Goal: Information Seeking & Learning: Learn about a topic

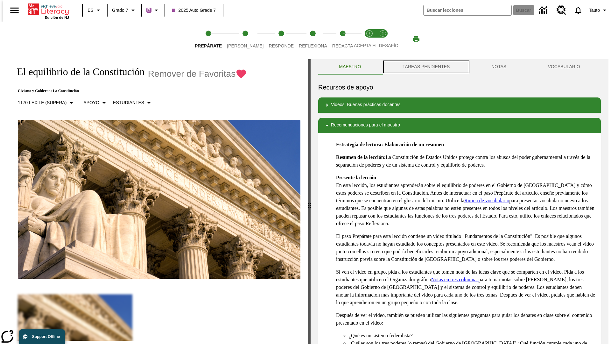
click at [425, 67] on button "TAREAS PENDIENTES" at bounding box center [426, 66] width 89 height 15
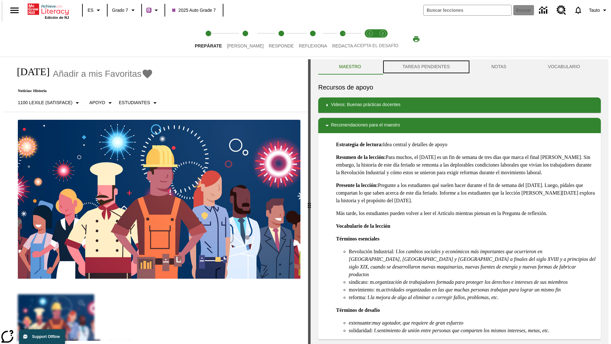
click at [425, 67] on button "TAREAS PENDIENTES" at bounding box center [426, 66] width 89 height 15
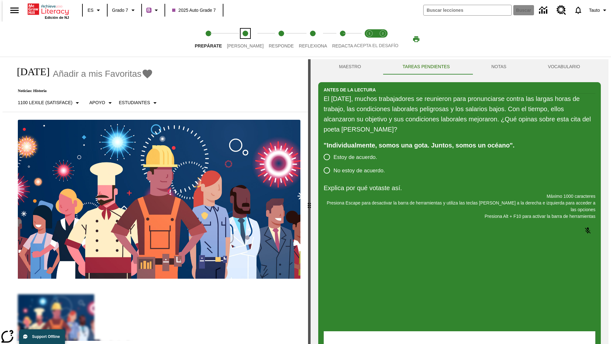
click at [240, 39] on span "Lee" at bounding box center [245, 43] width 37 height 11
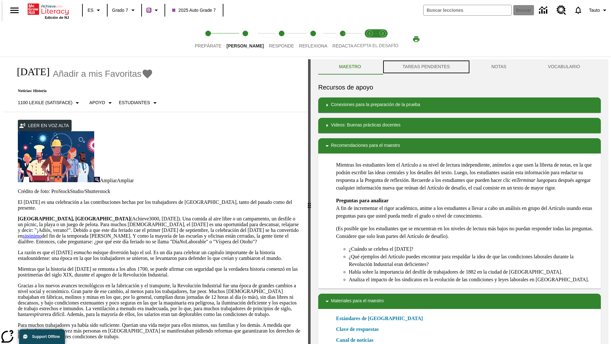
scroll to position [0, 0]
click at [425, 67] on button "TAREAS PENDIENTES" at bounding box center [426, 66] width 89 height 15
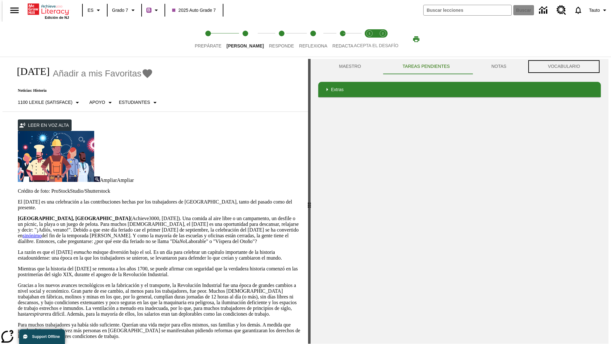
click at [566, 67] on button "VOCABULARIO" at bounding box center [564, 66] width 74 height 15
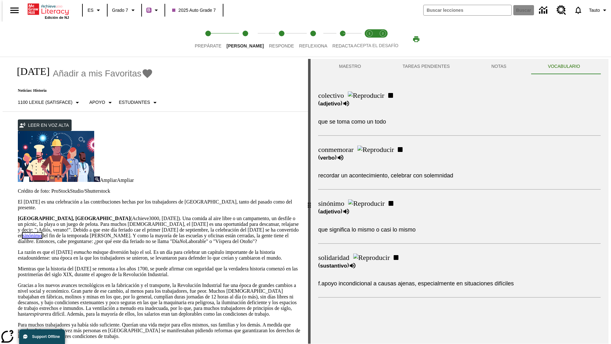
click at [42, 233] on link "sinónimo" at bounding box center [32, 235] width 19 height 5
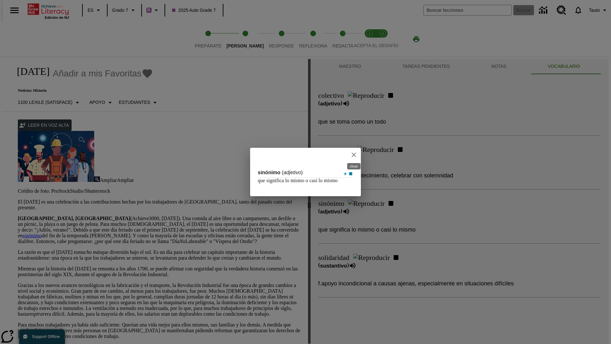
click at [354, 152] on icon "close" at bounding box center [354, 154] width 4 height 4
click at [272, 39] on span "Responde" at bounding box center [281, 43] width 25 height 11
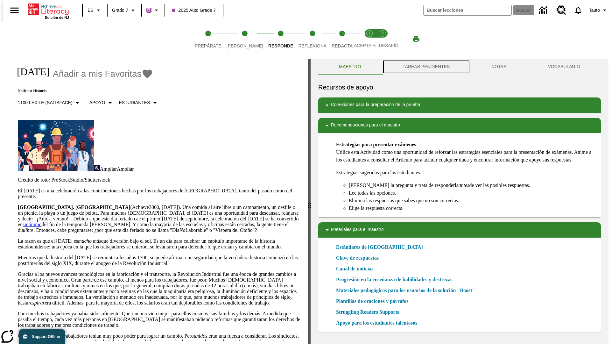
scroll to position [0, 0]
click at [425, 67] on button "TAREAS PENDIENTES" at bounding box center [426, 66] width 89 height 15
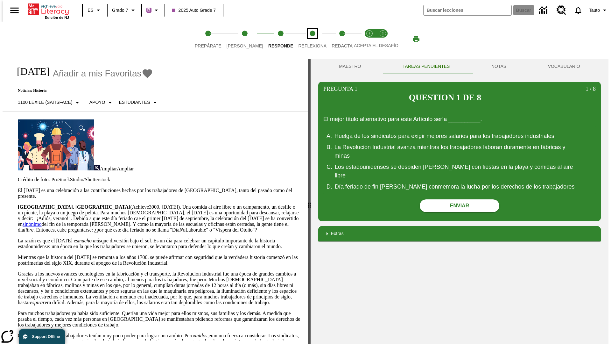
click at [304, 39] on span "Reflexiona" at bounding box center [312, 43] width 28 height 11
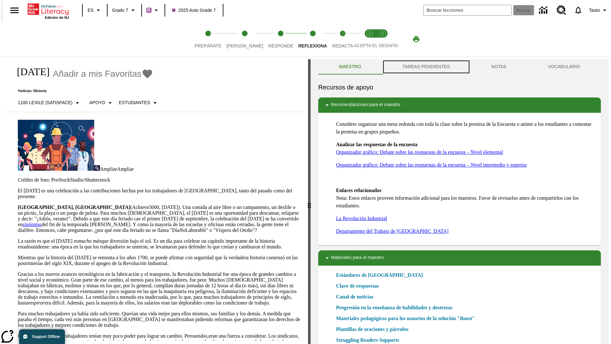
scroll to position [0, 0]
click at [425, 67] on button "TAREAS PENDIENTES" at bounding box center [426, 66] width 89 height 15
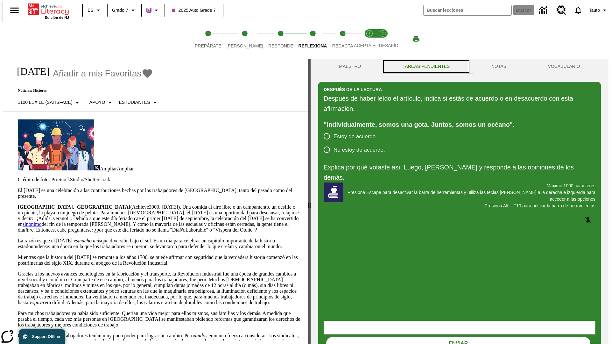
scroll to position [0, 0]
click at [336, 39] on span "Redacta" at bounding box center [342, 43] width 21 height 11
